Goal: Navigation & Orientation: Find specific page/section

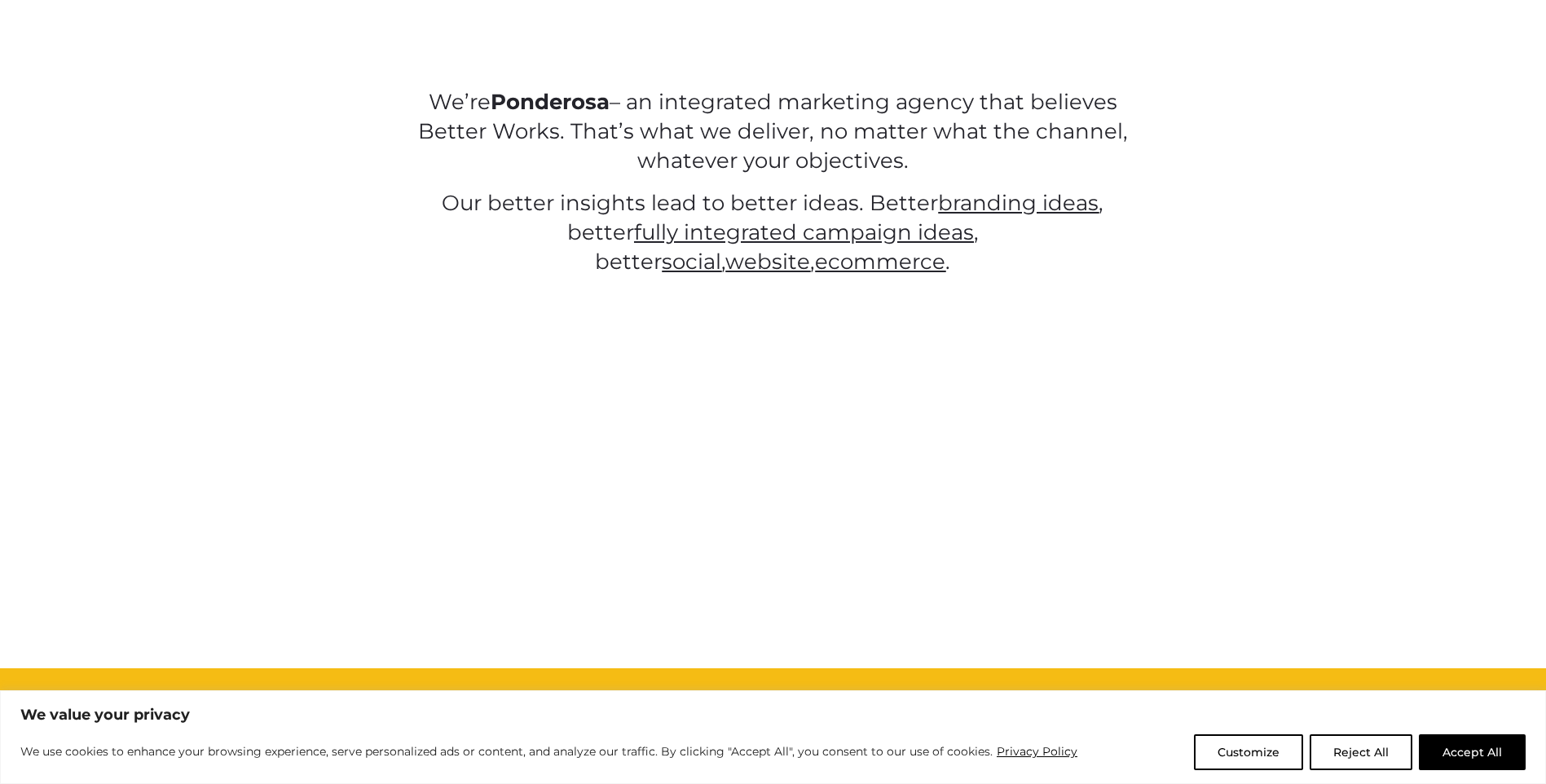
scroll to position [978, 0]
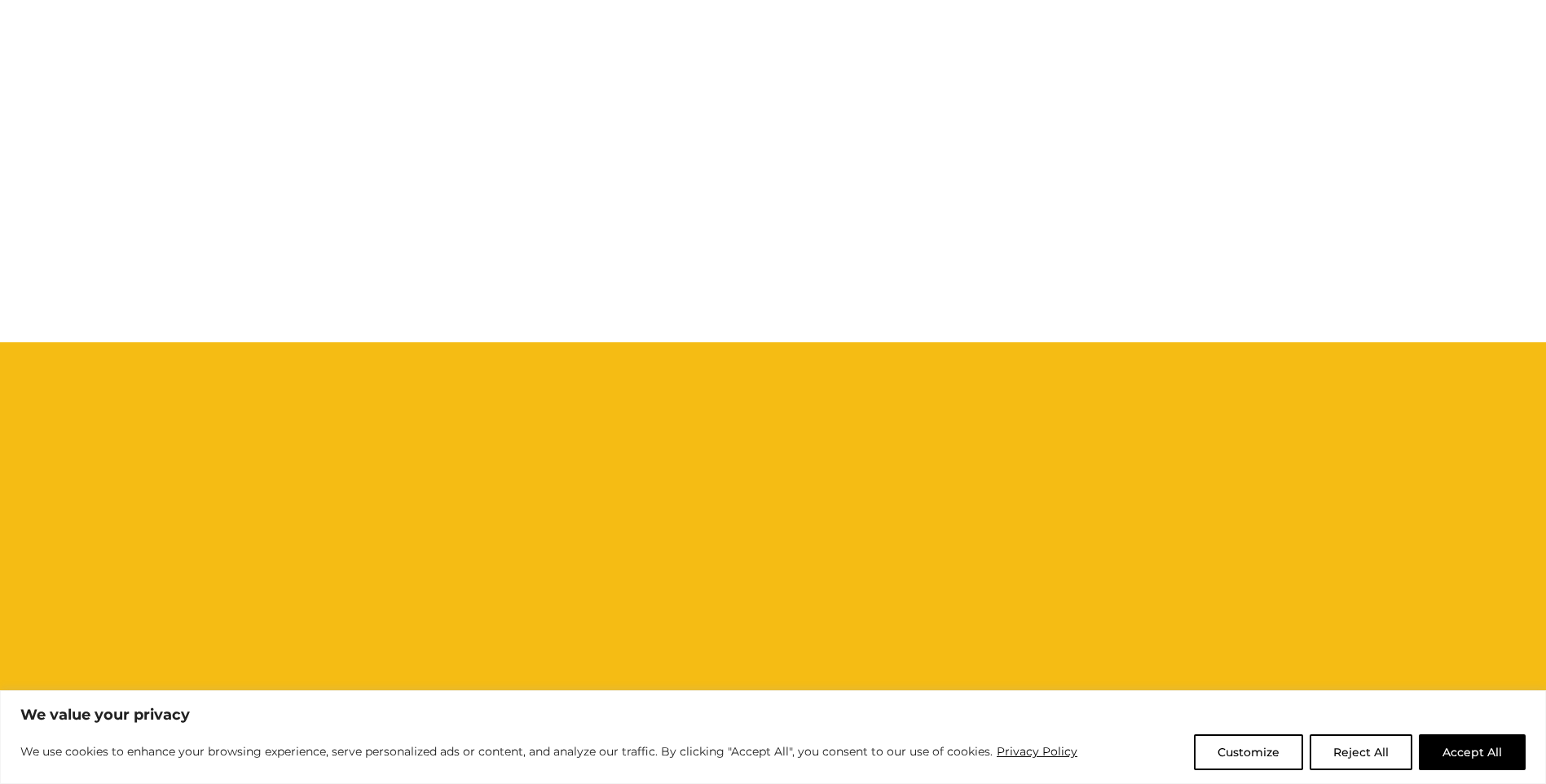
click at [1477, 751] on button "Accept All" at bounding box center [1472, 752] width 107 height 36
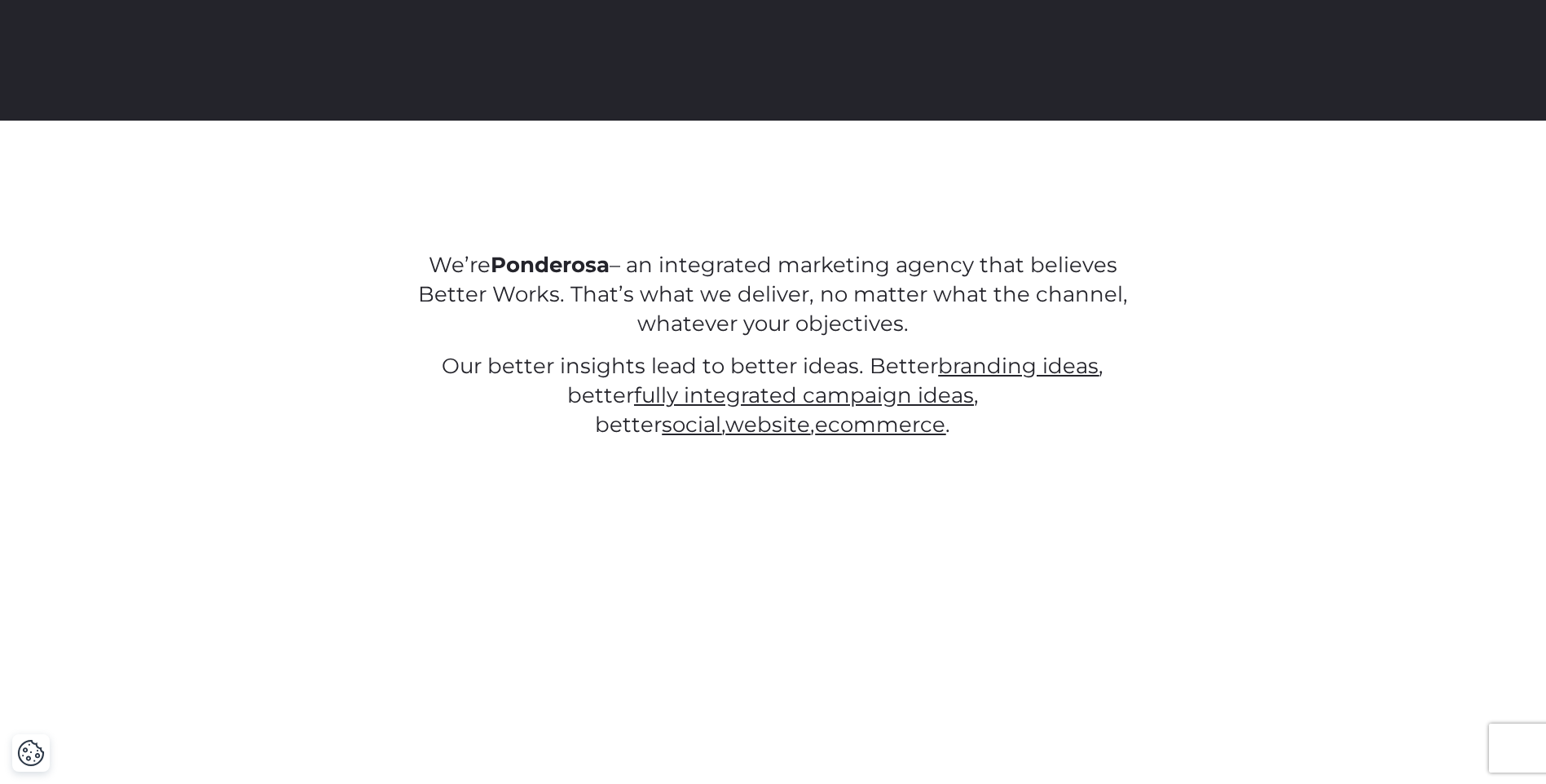
scroll to position [0, 0]
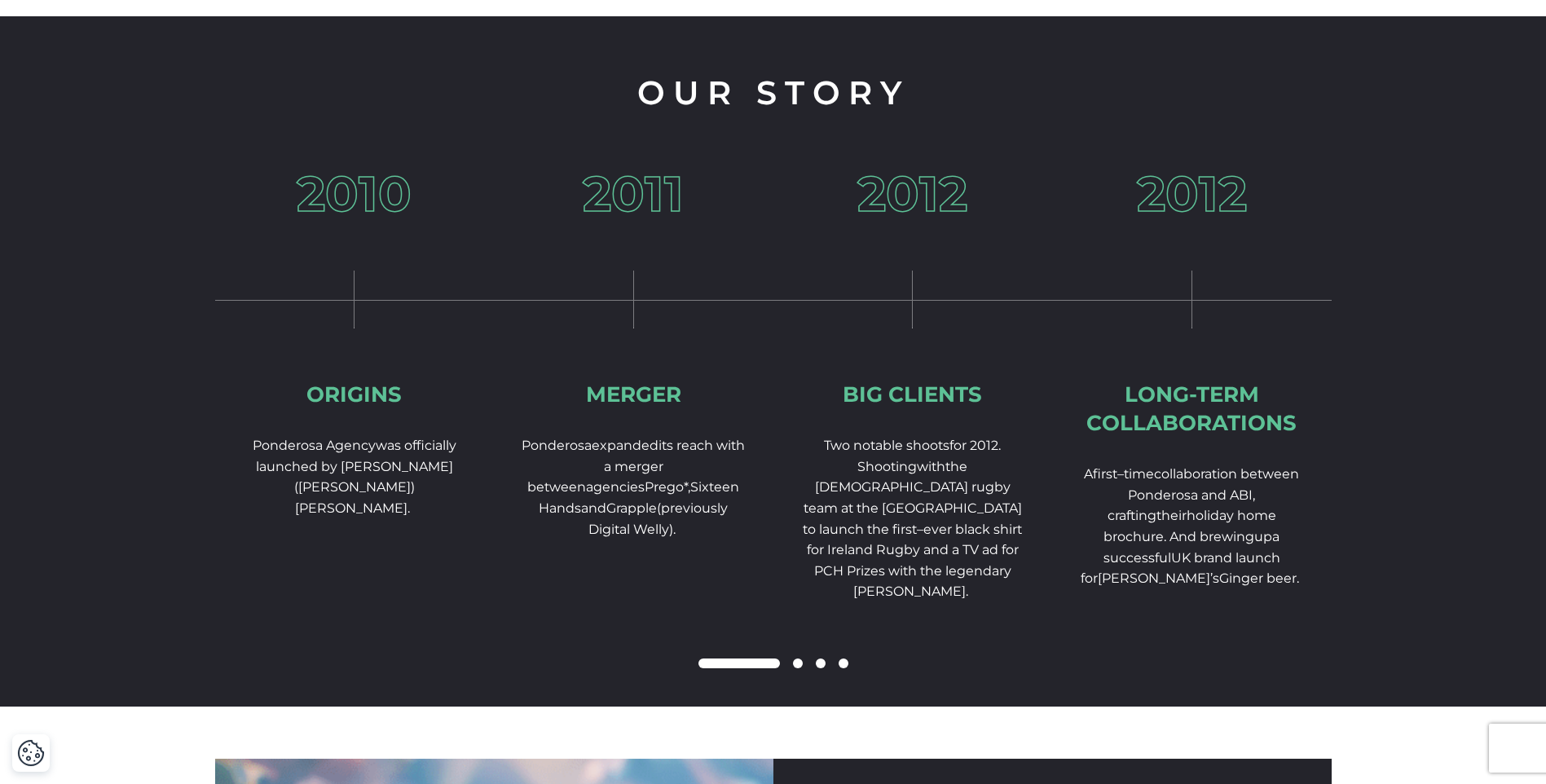
scroll to position [2444, 0]
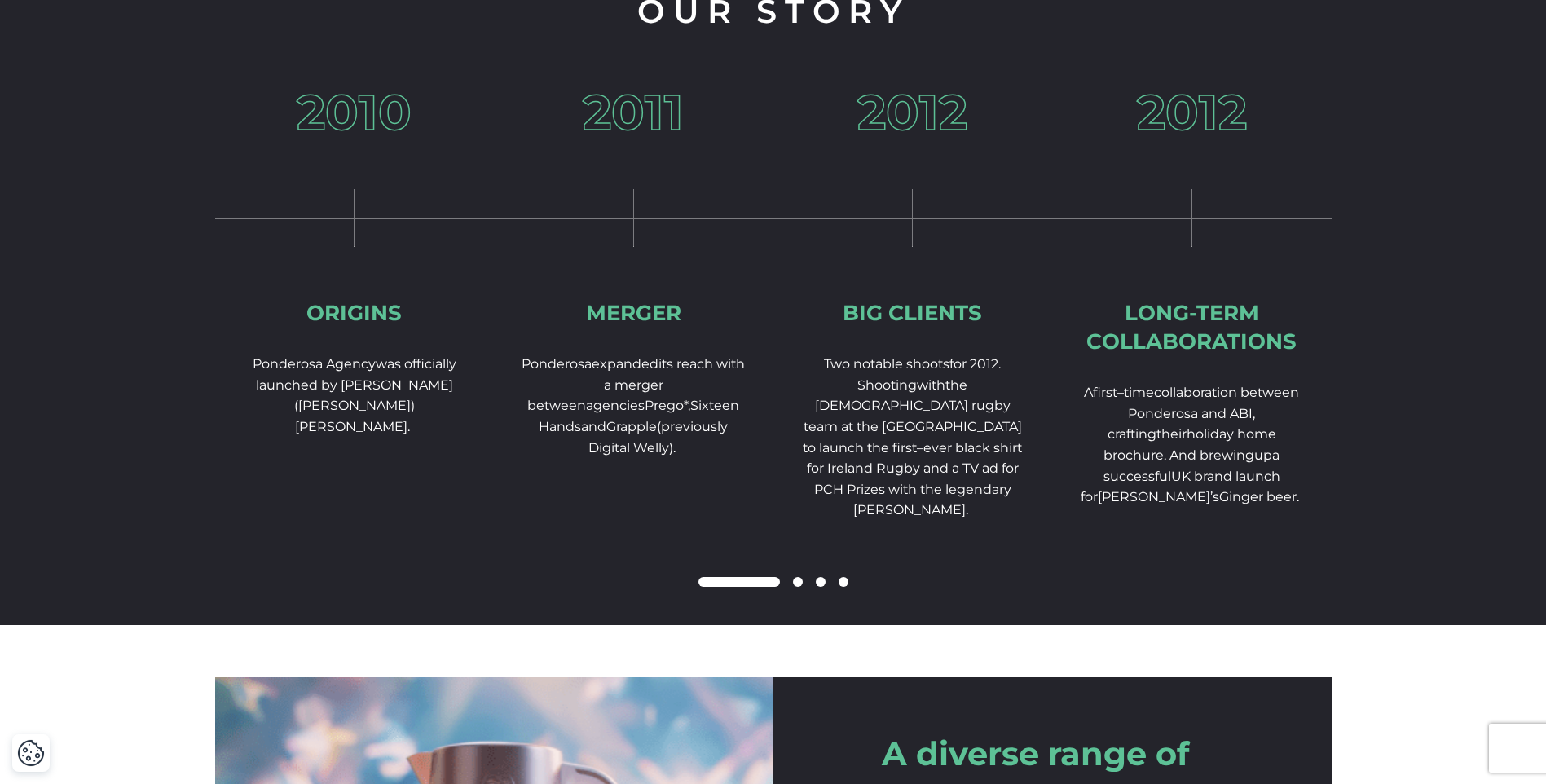
click at [799, 592] on div at bounding box center [774, 582] width 1117 height 20
click at [800, 586] on span at bounding box center [797, 582] width 9 height 9
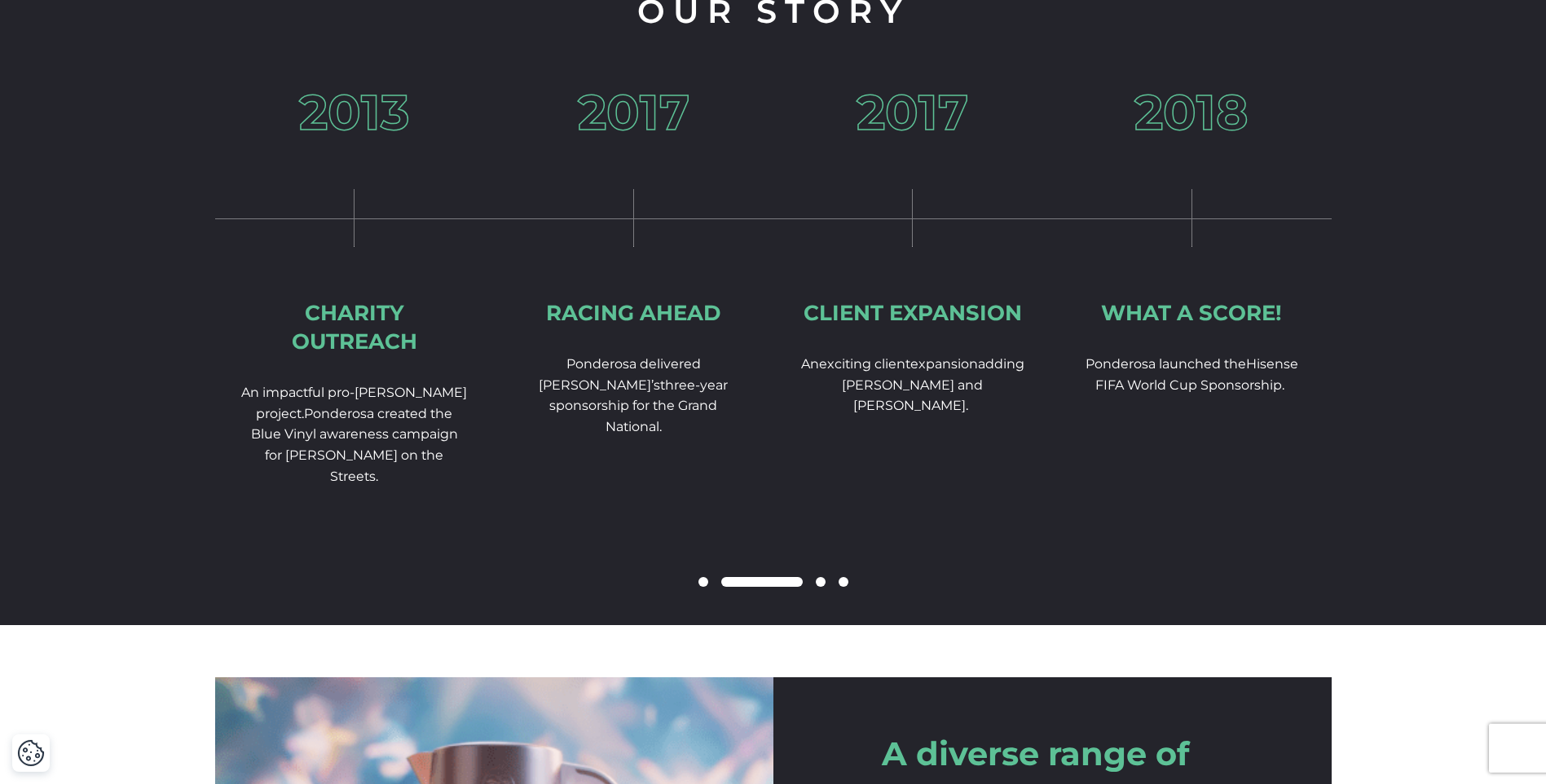
click at [820, 586] on span at bounding box center [821, 582] width 9 height 9
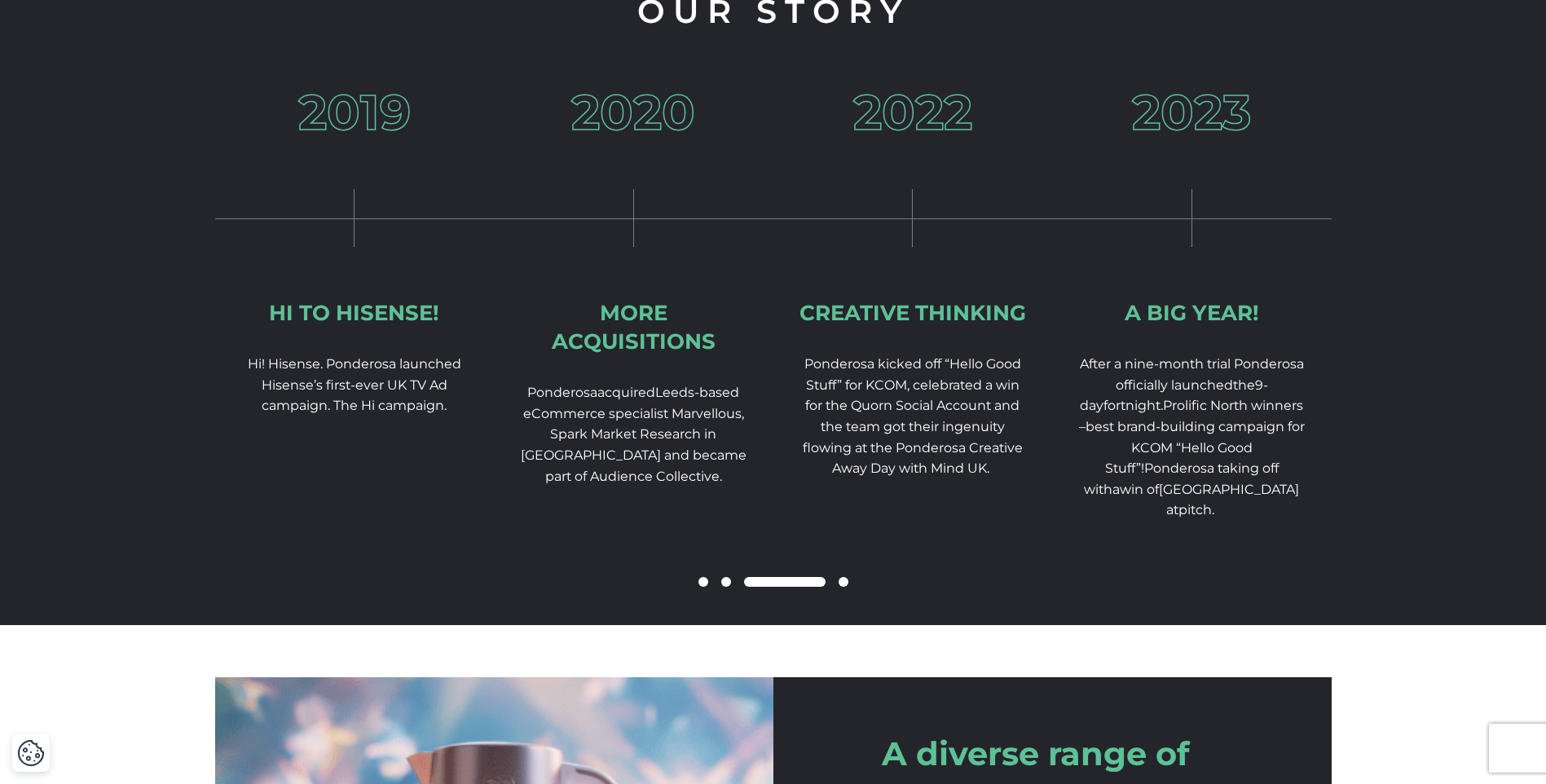
click at [839, 592] on div at bounding box center [774, 582] width 1117 height 20
click at [845, 586] on span at bounding box center [843, 582] width 9 height 9
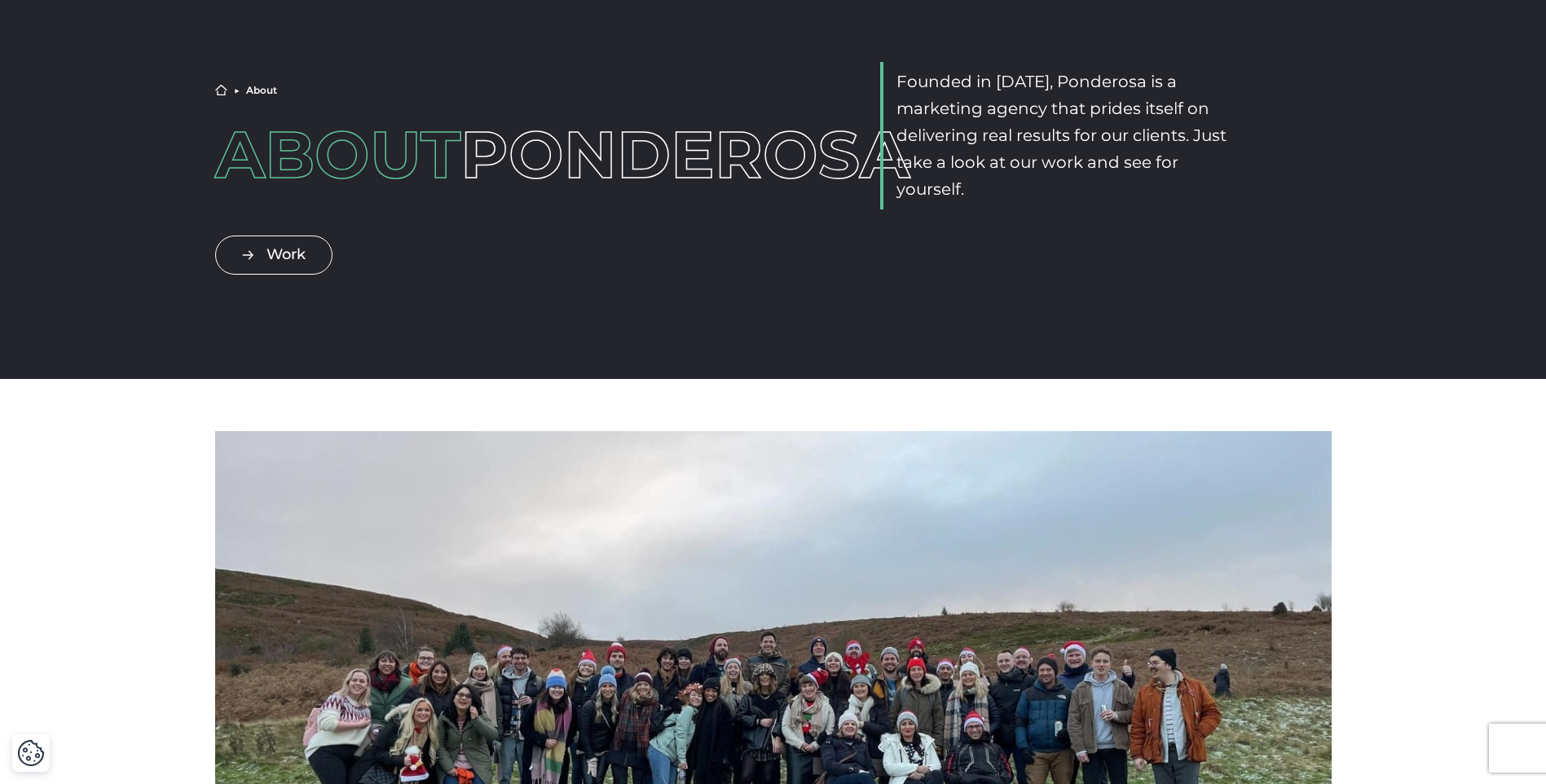
scroll to position [0, 0]
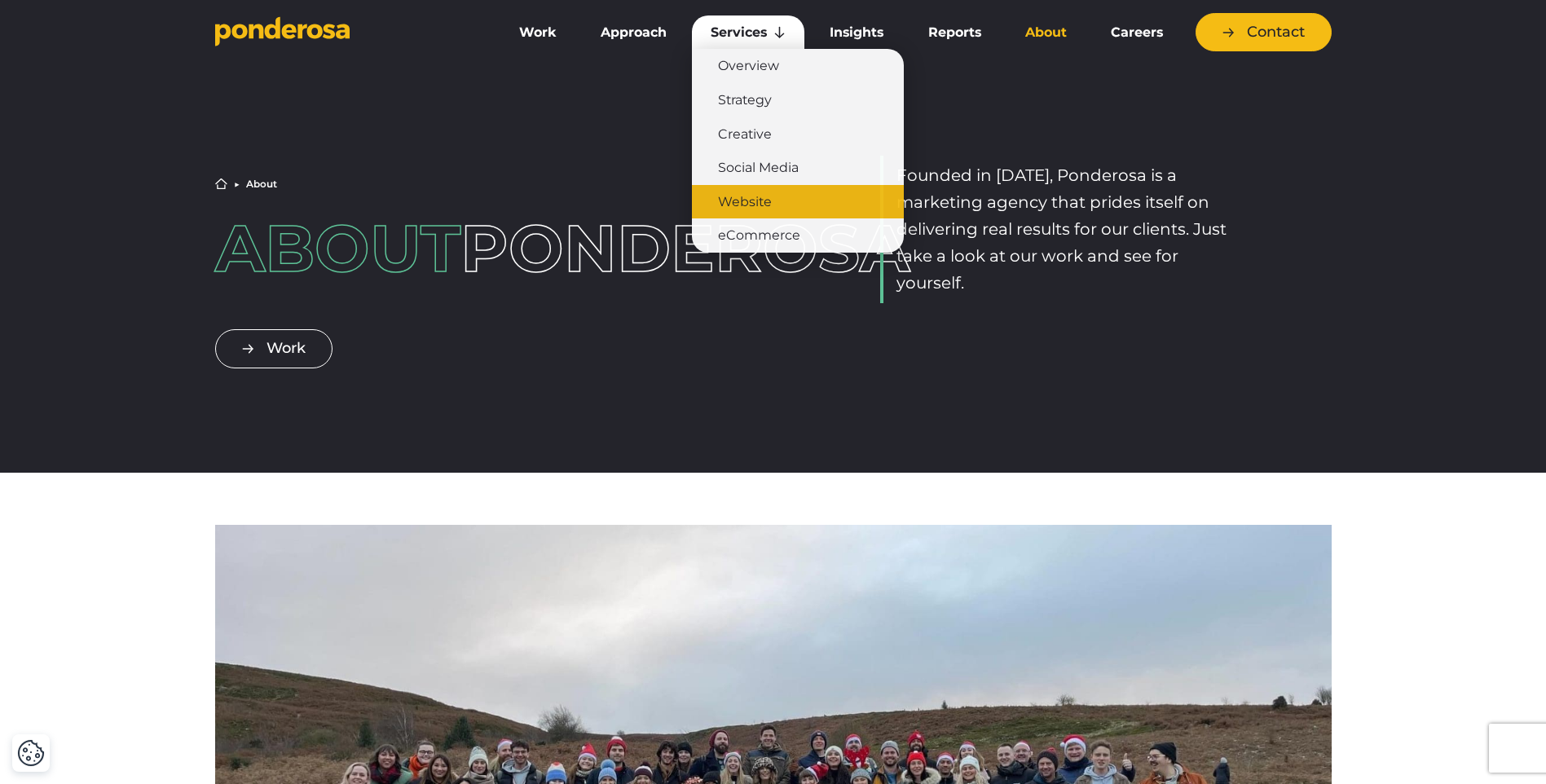
click at [766, 209] on link "Website" at bounding box center [797, 201] width 212 height 35
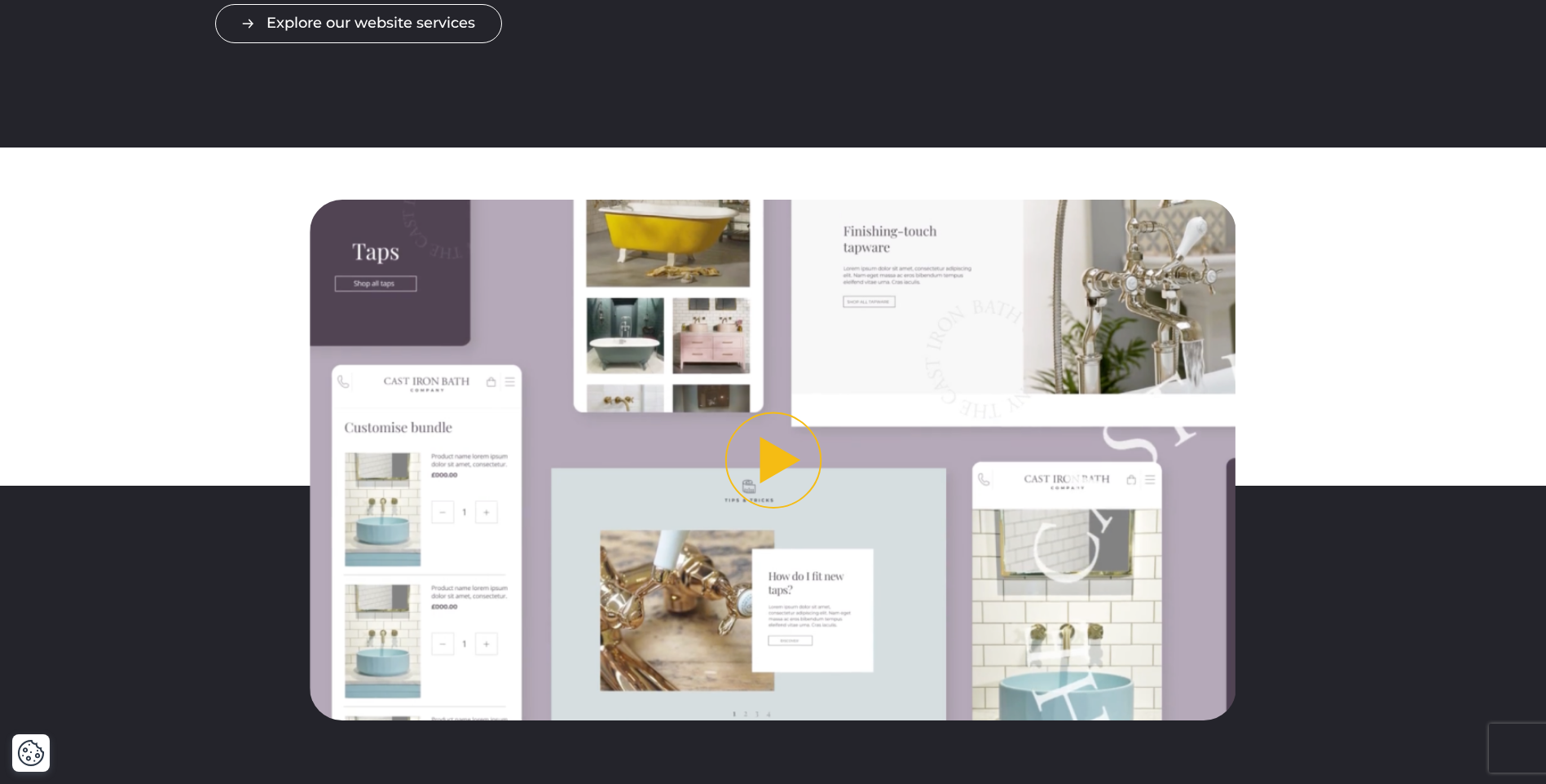
scroll to position [570, 0]
